Goal: Book appointment/travel/reservation

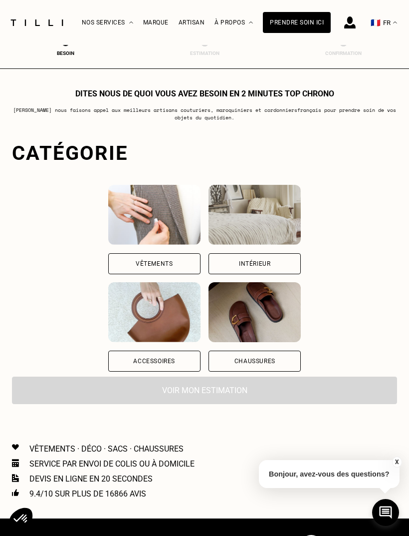
click at [301, 262] on div "Intérieur" at bounding box center [255, 263] width 92 height 21
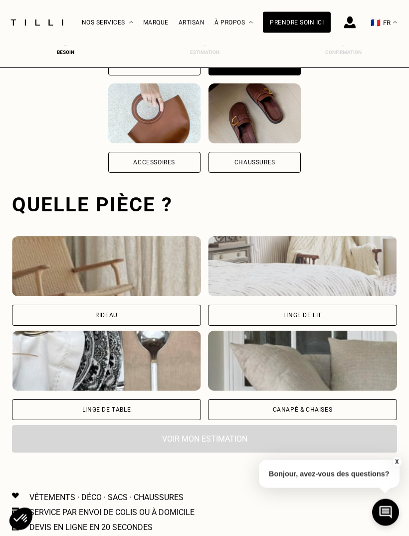
scroll to position [308, 0]
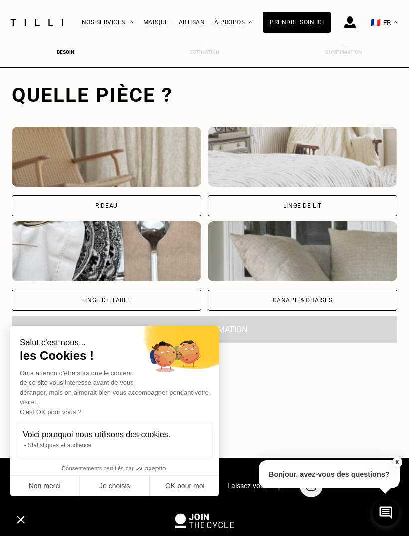
click at [185, 207] on div "Rideau" at bounding box center [106, 205] width 189 height 21
select select "FR"
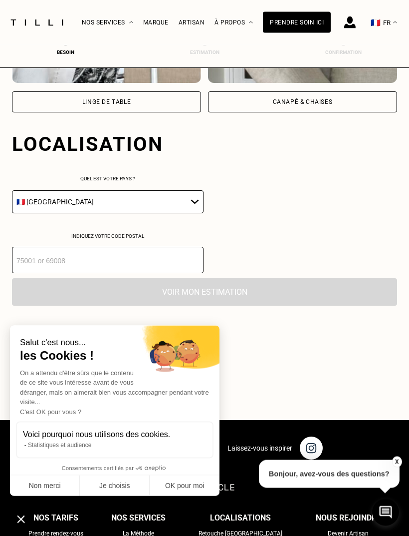
scroll to position [556, 0]
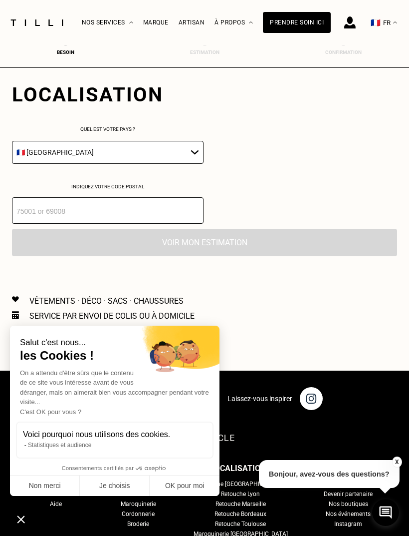
click at [62, 484] on button "Non merci" at bounding box center [45, 485] width 70 height 21
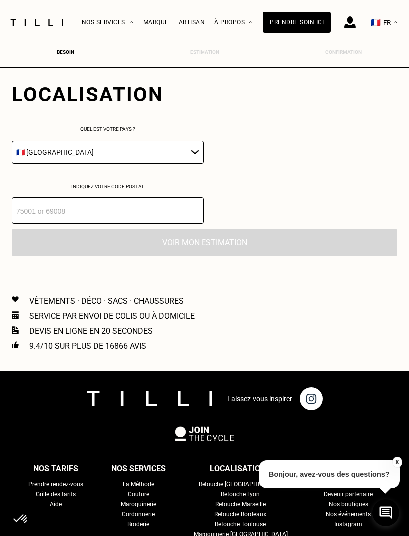
click at [132, 215] on input "number" at bounding box center [108, 210] width 192 height 26
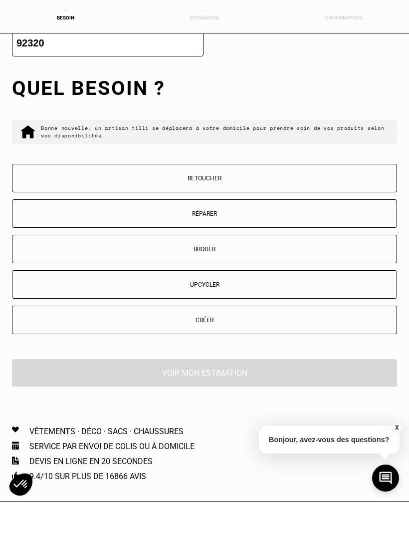
scroll to position [689, 0]
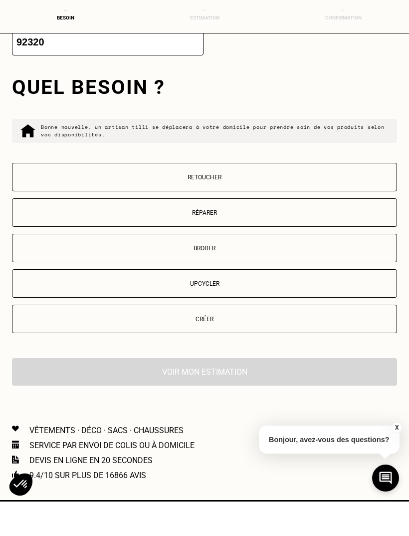
type input "92320"
click at [236, 197] on button "Retoucher" at bounding box center [204, 211] width 385 height 28
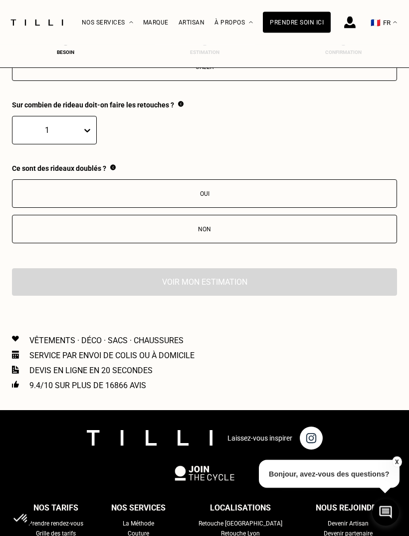
scroll to position [967, 0]
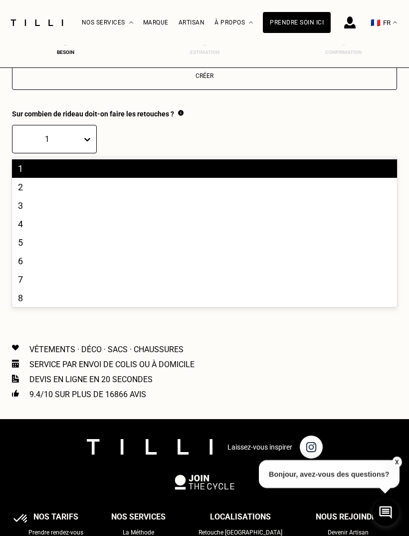
click at [101, 196] on div "2" at bounding box center [204, 187] width 385 height 18
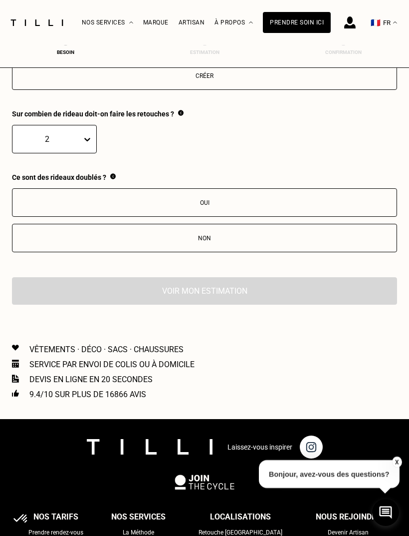
click at [214, 217] on button "Oui" at bounding box center [204, 202] width 385 height 28
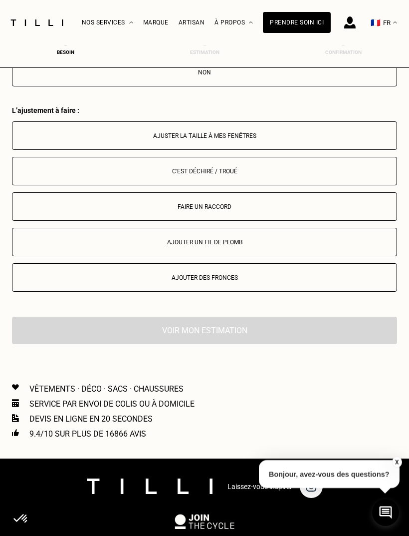
scroll to position [1132, 0]
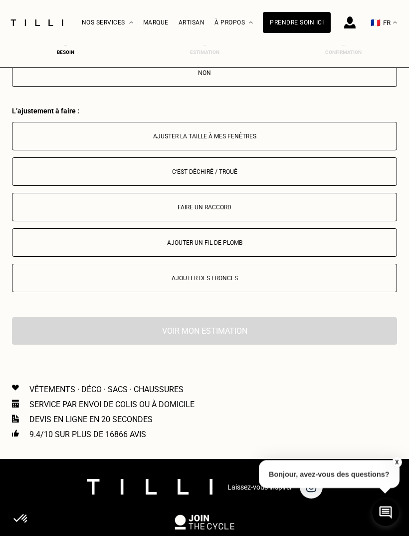
click at [226, 150] on button "Ajuster la taille à mes fenêtres" at bounding box center [204, 136] width 385 height 28
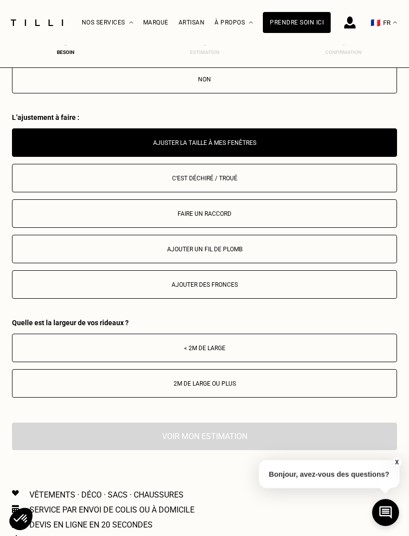
scroll to position [1125, 0]
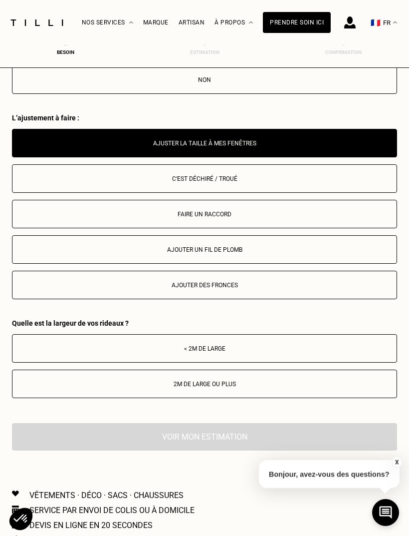
click at [220, 352] on div "< 2m de large" at bounding box center [204, 348] width 374 height 7
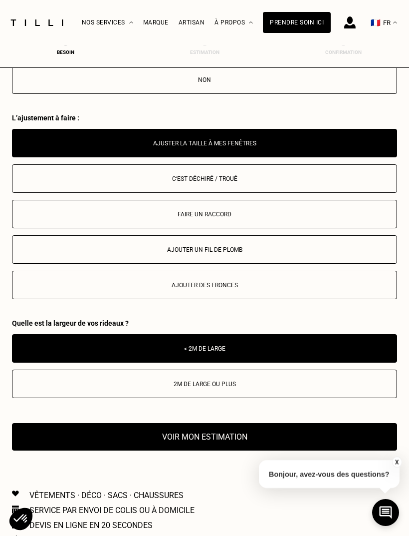
click at [233, 443] on button "Voir mon estimation" at bounding box center [204, 436] width 385 height 27
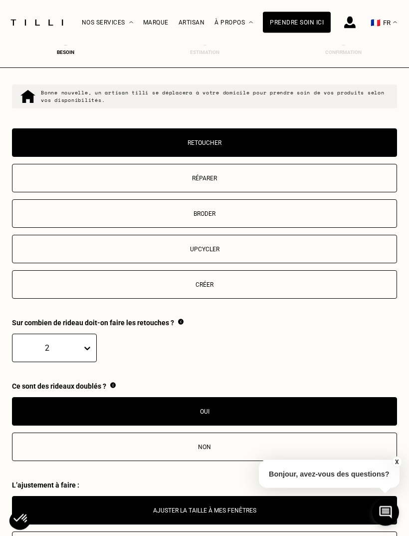
scroll to position [753, 0]
